Goal: Task Accomplishment & Management: Complete application form

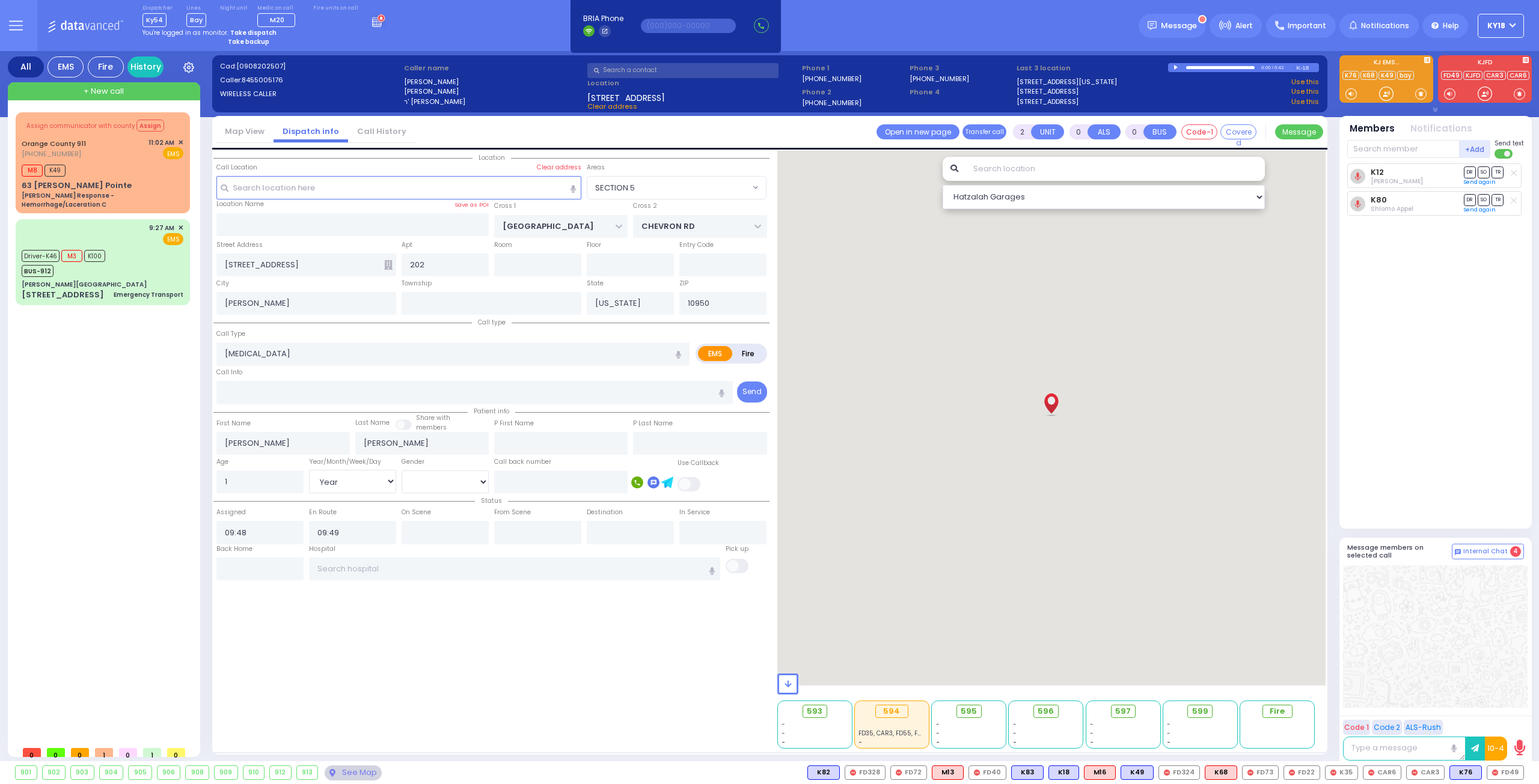
select select "SECTION 5"
select select "Year"
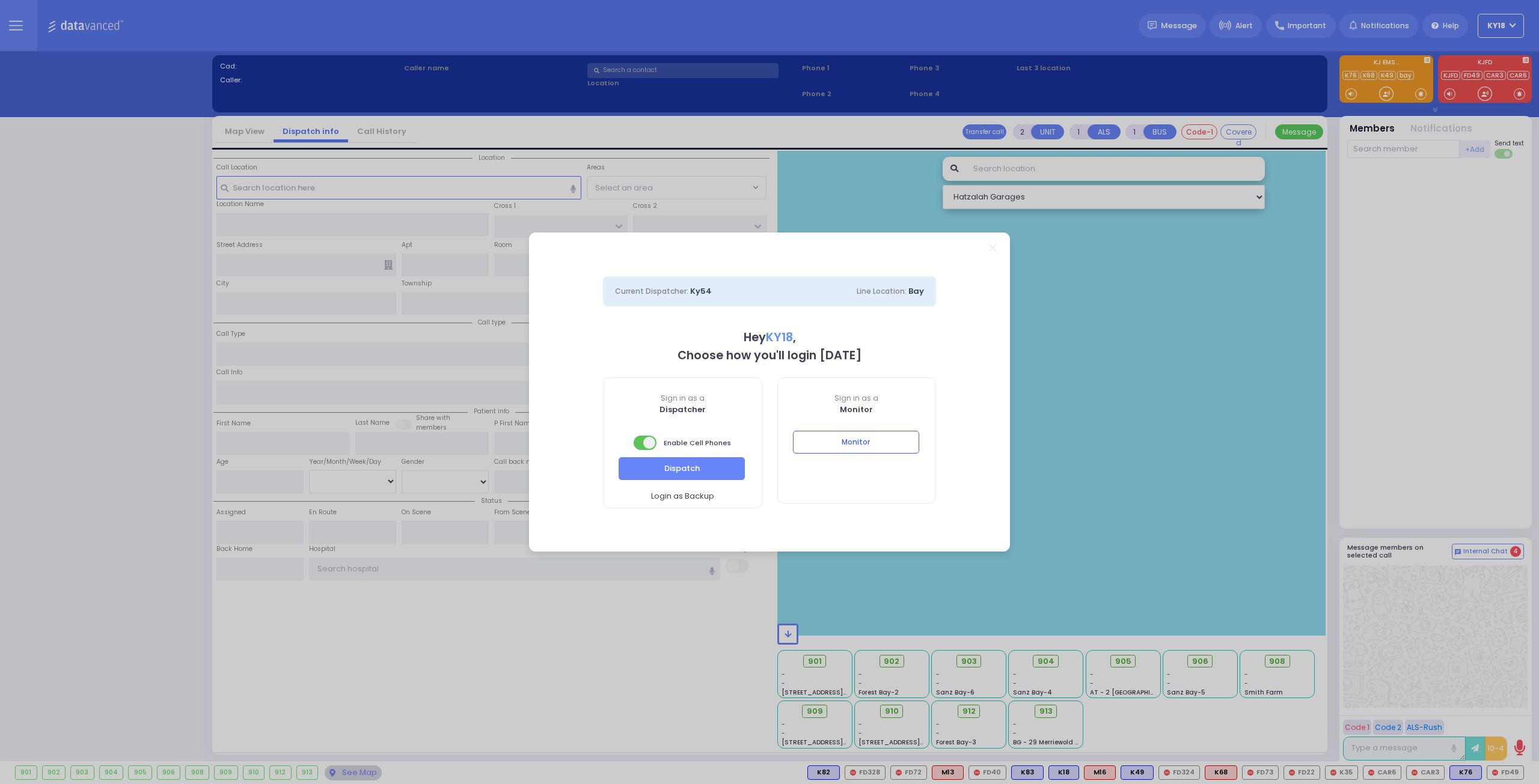
select select "4"
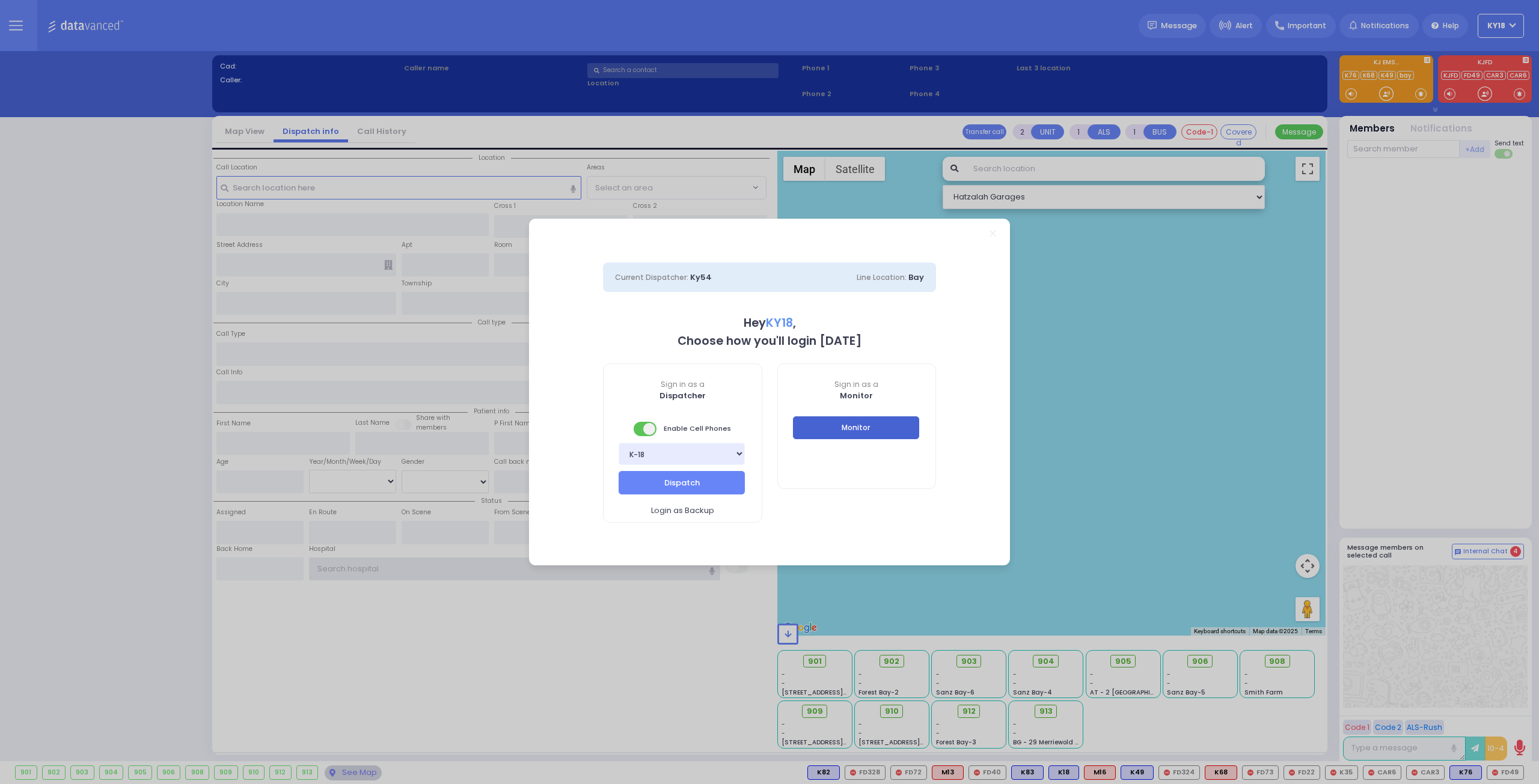
type input "ky18"
click at [848, 429] on button "Monitor" at bounding box center [856, 428] width 126 height 23
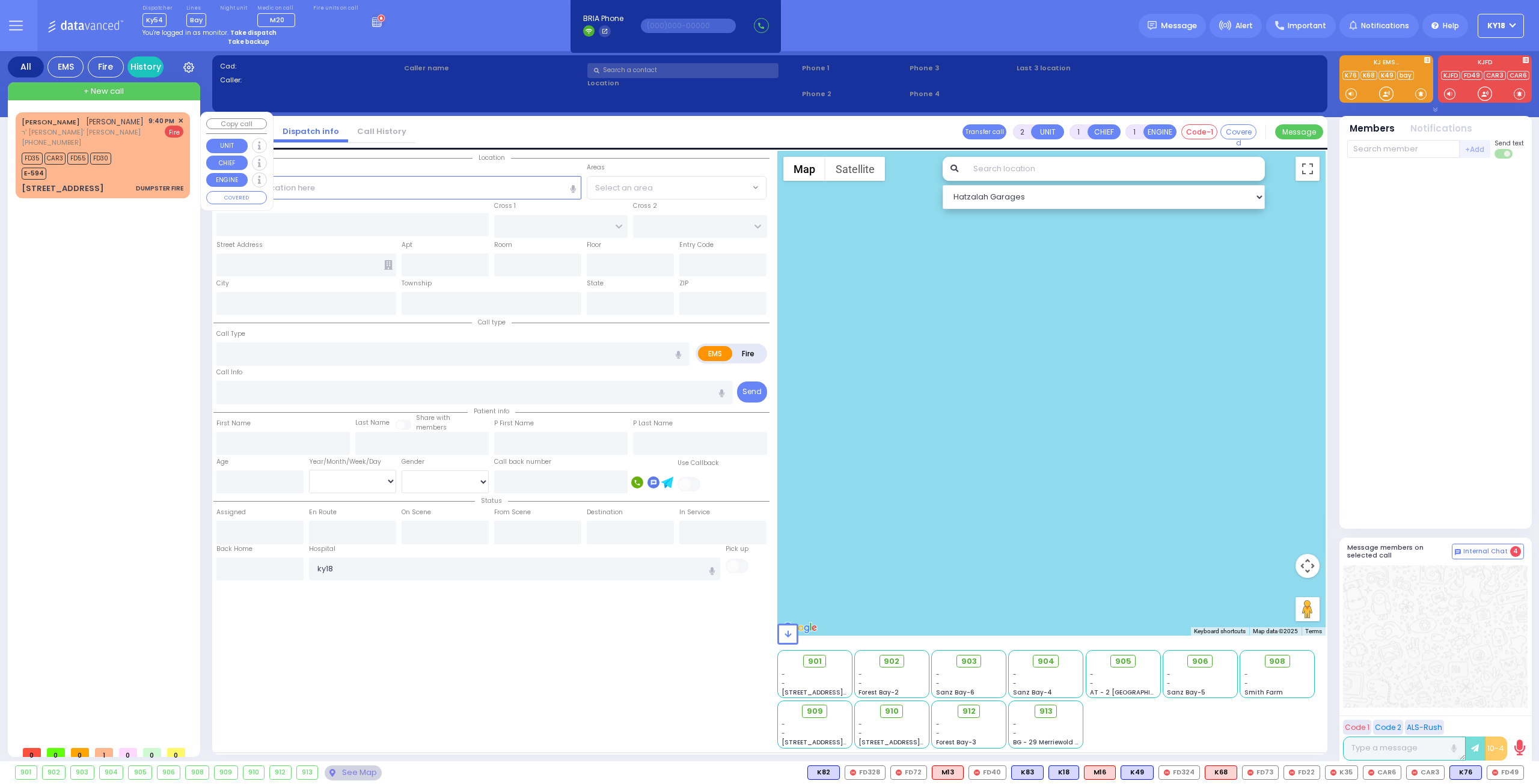
click at [130, 183] on div "24 RUZHIN RD 201 DUMPSTER FIRE" at bounding box center [102, 188] width 162 height 12
select select
type input "DUMPSTER FIRE"
radio input "false"
radio input "true"
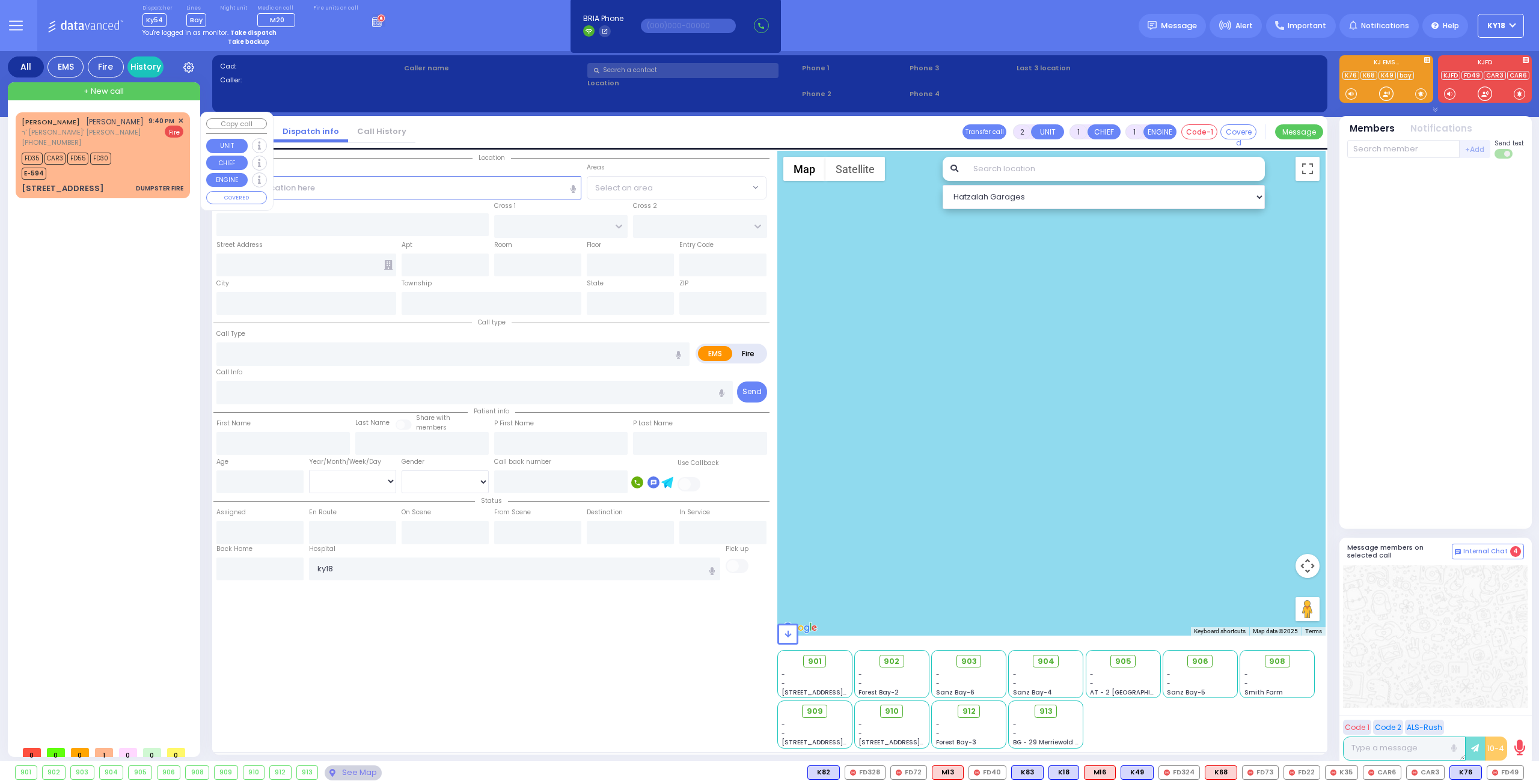
type input "JOEL"
type input "GREEN"
select select
type input "21:40"
type input "21:41"
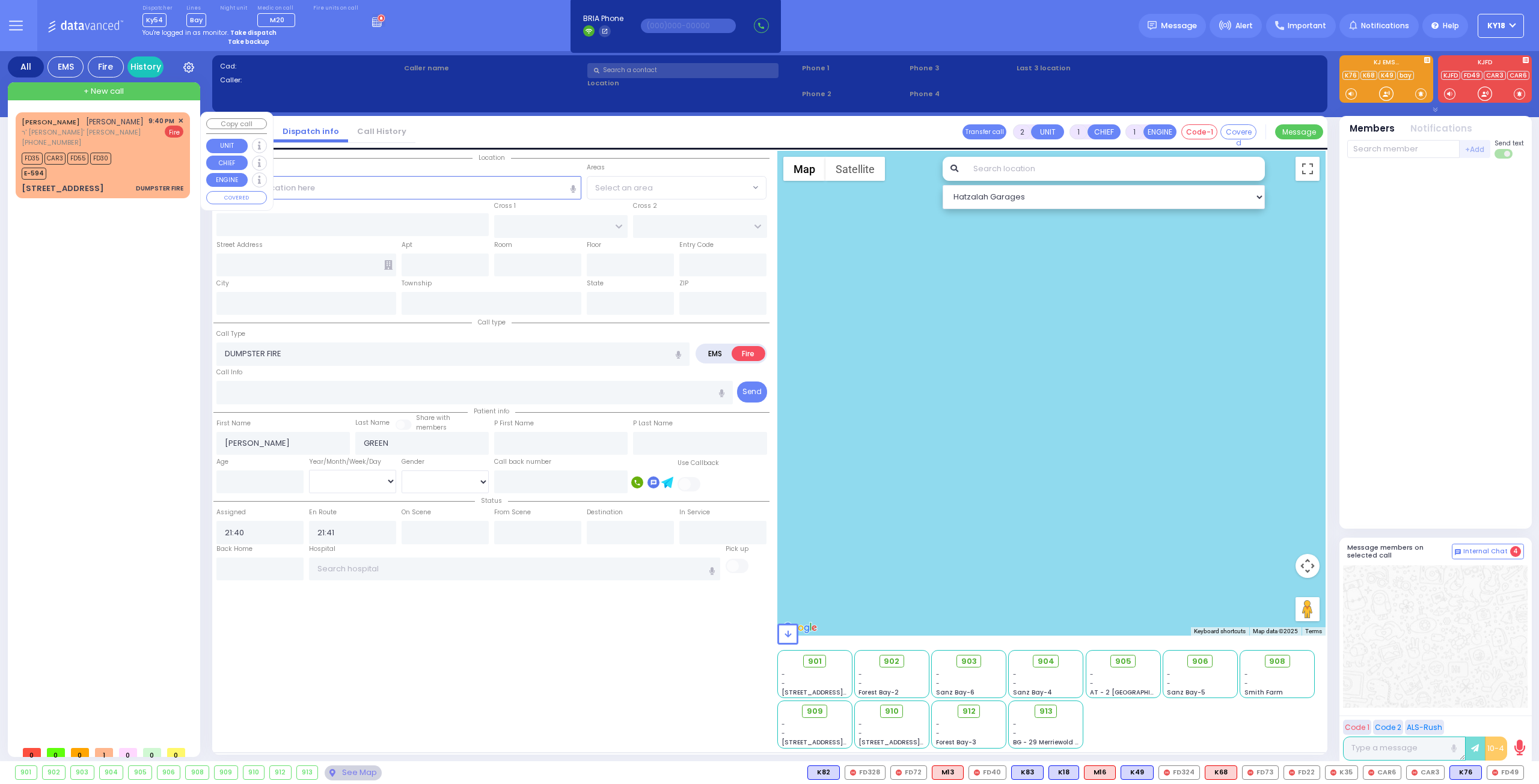
select select "Hatzalah Garages"
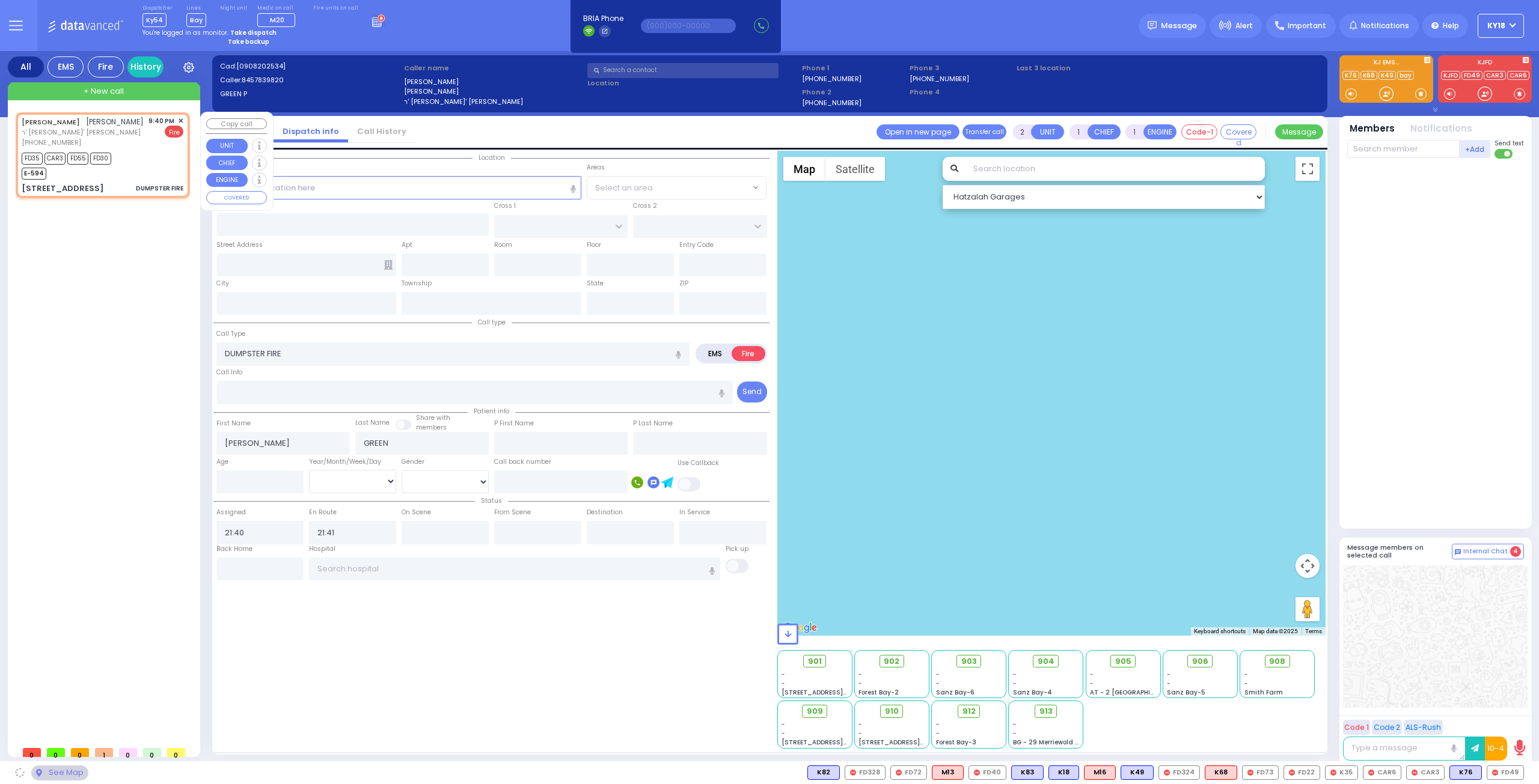
type input "KRAKOW BLVD"
type input "CHERNOBYL COURT"
type input "24 RUZHIN RD"
type input "201"
type input "Monroe"
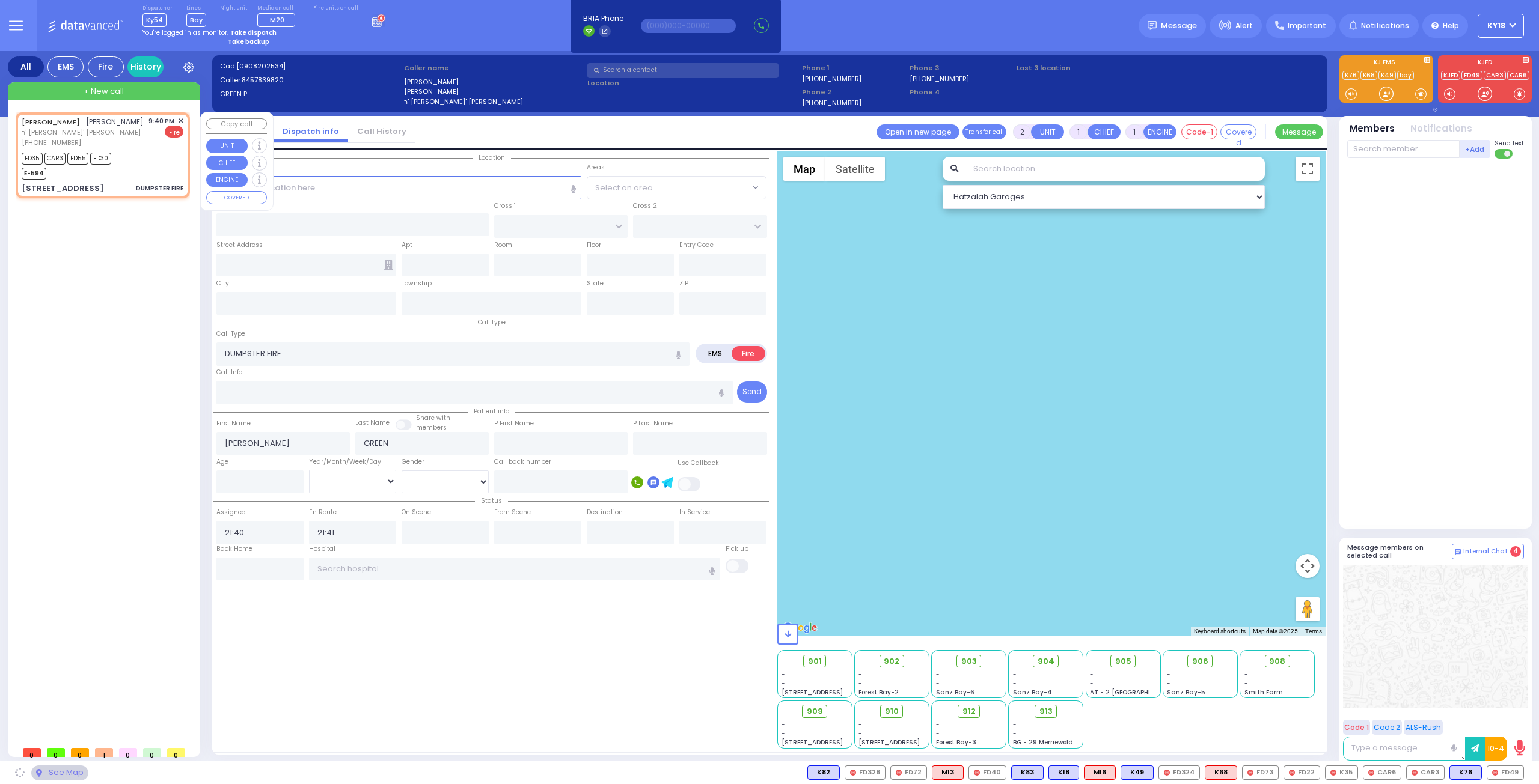
type input "[US_STATE]"
type input "10950"
select select "ATZEI TAMURIM"
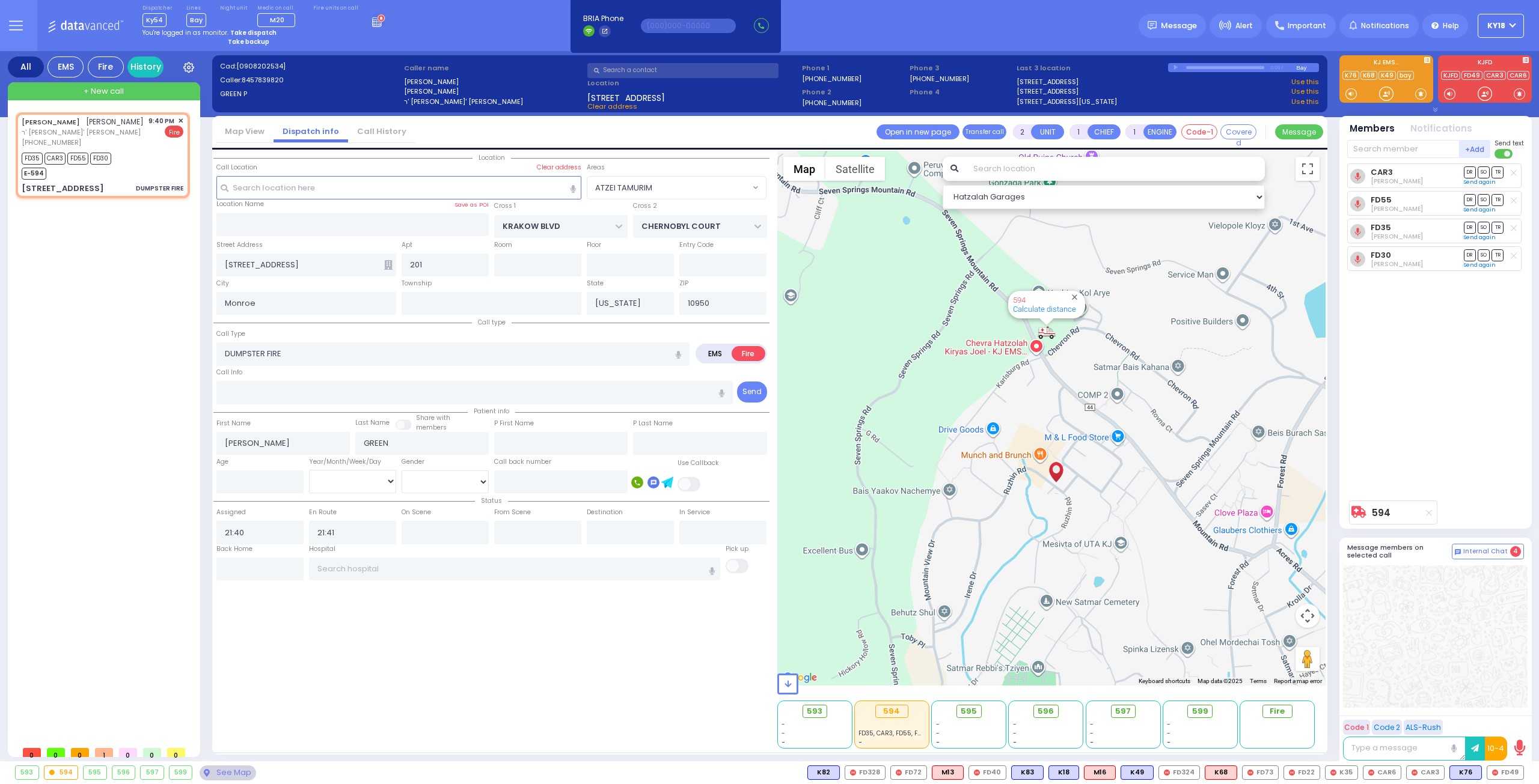
click at [1454, 464] on div "CAR3 Joseph Blumenthal DR SO TR Sending text DR" at bounding box center [1437, 329] width 179 height 331
